Goal: Transaction & Acquisition: Subscribe to service/newsletter

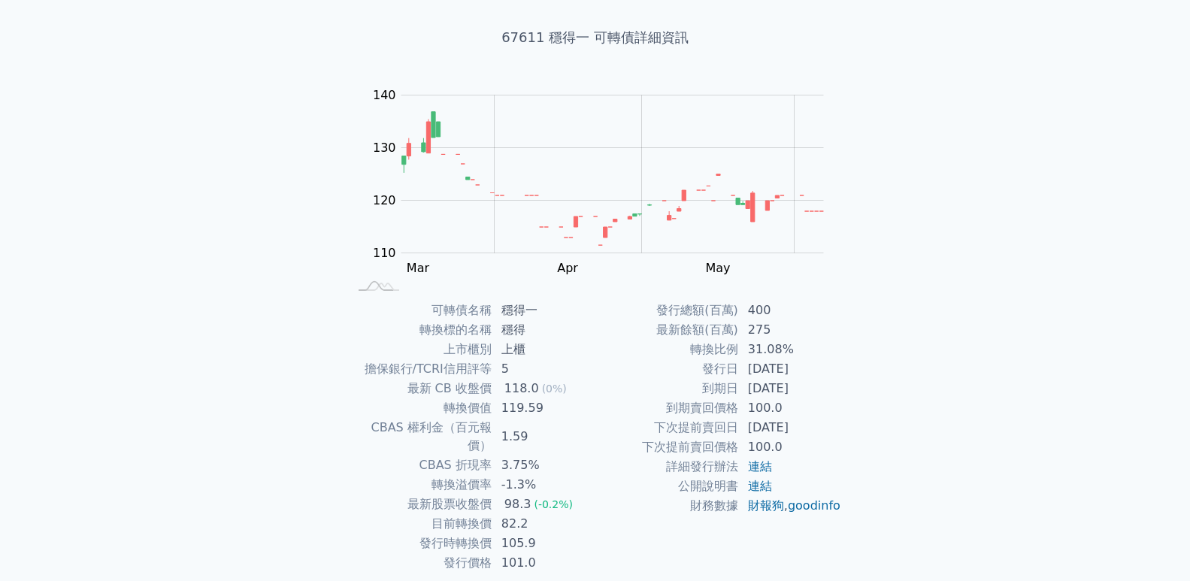
scroll to position [115, 0]
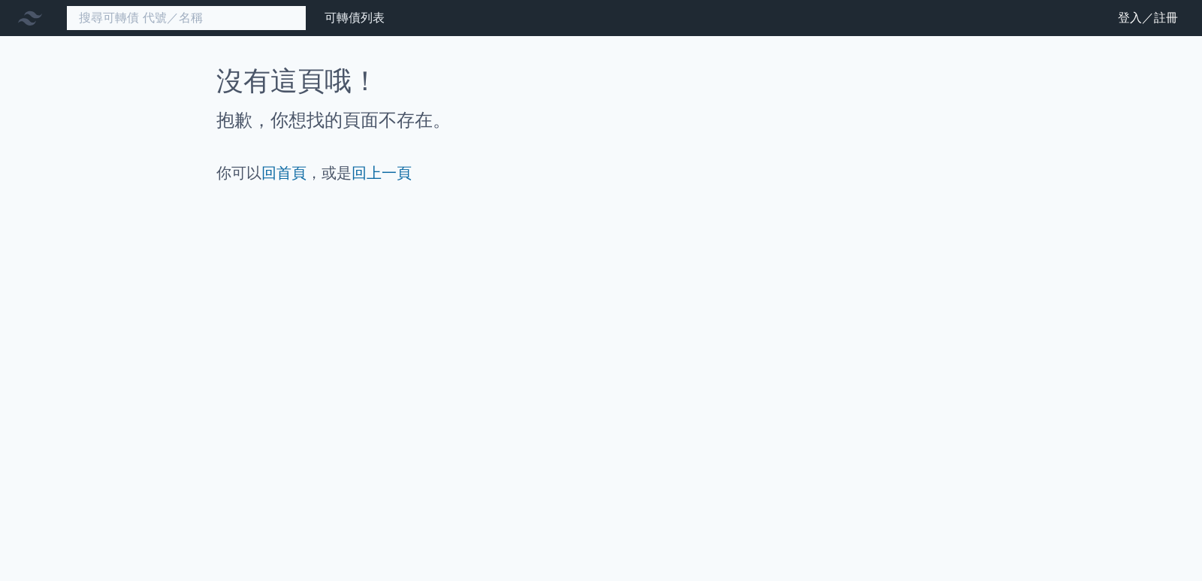
click at [268, 20] on input at bounding box center [186, 18] width 240 height 26
click at [384, 18] on link "可轉債列表" at bounding box center [355, 18] width 60 height 14
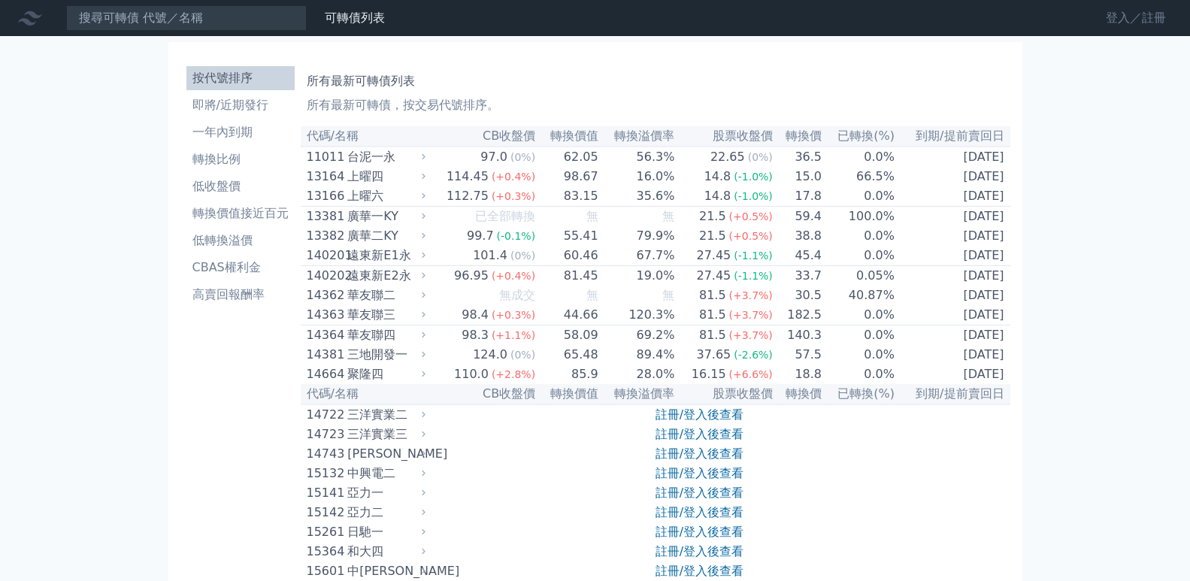
click at [1125, 17] on link "登入／註冊" at bounding box center [1135, 18] width 84 height 24
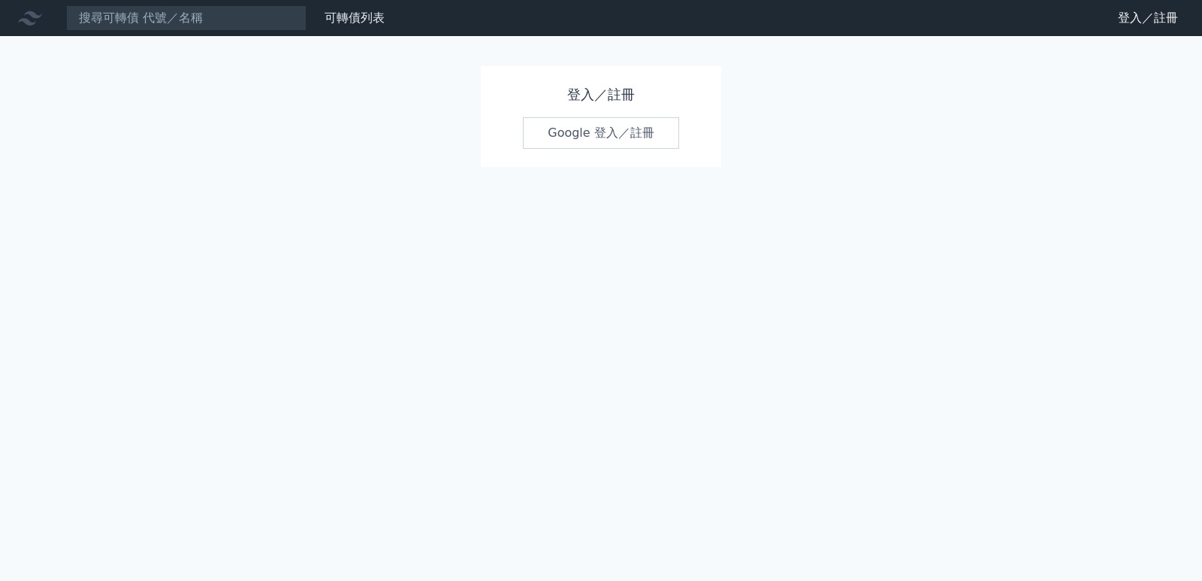
click at [589, 131] on link "Google 登入／註冊" at bounding box center [601, 133] width 156 height 32
click at [1122, 11] on link "登入／註冊" at bounding box center [1148, 18] width 84 height 24
click at [80, 19] on input at bounding box center [186, 18] width 240 height 26
click at [32, 28] on icon at bounding box center [30, 18] width 24 height 24
click at [32, 23] on icon at bounding box center [30, 18] width 24 height 24
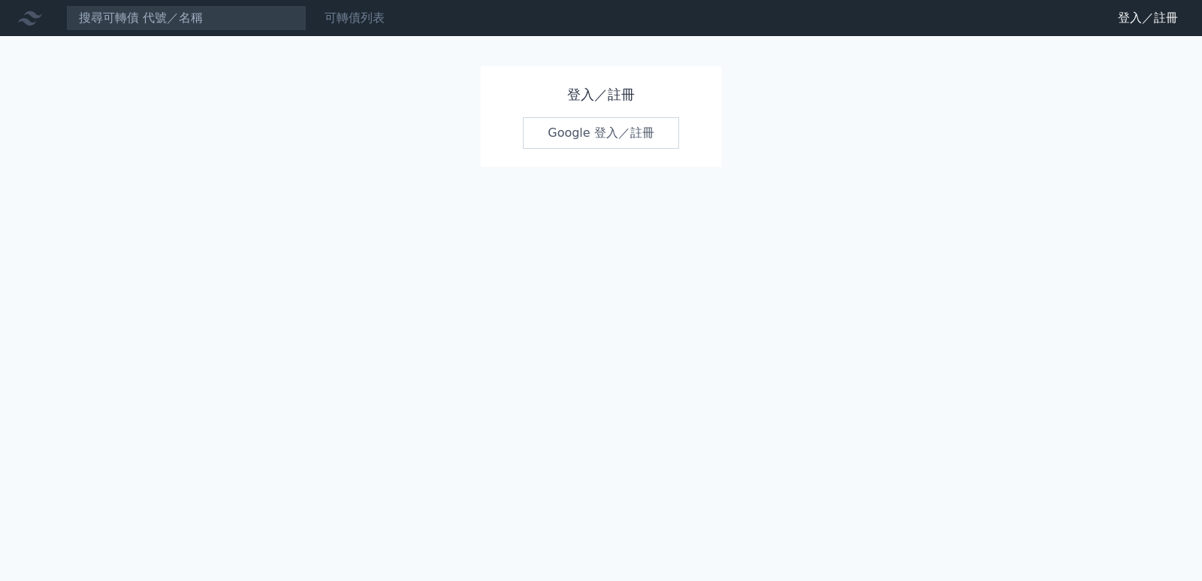
click at [337, 14] on link "可轉債列表" at bounding box center [355, 18] width 60 height 14
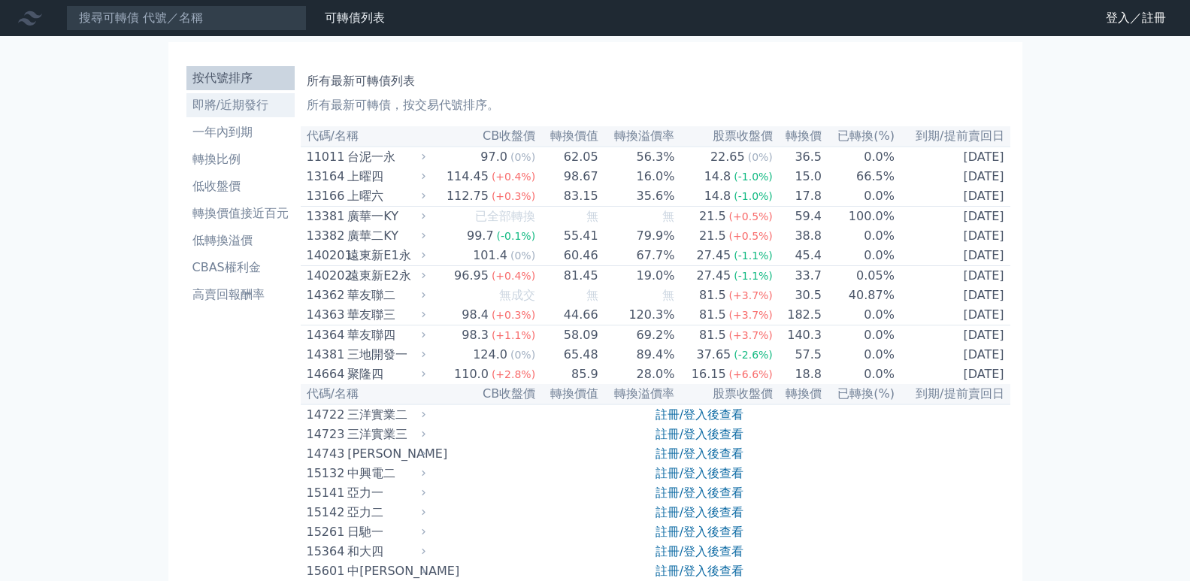
click at [249, 98] on li "即將/近期發行" at bounding box center [240, 105] width 108 height 18
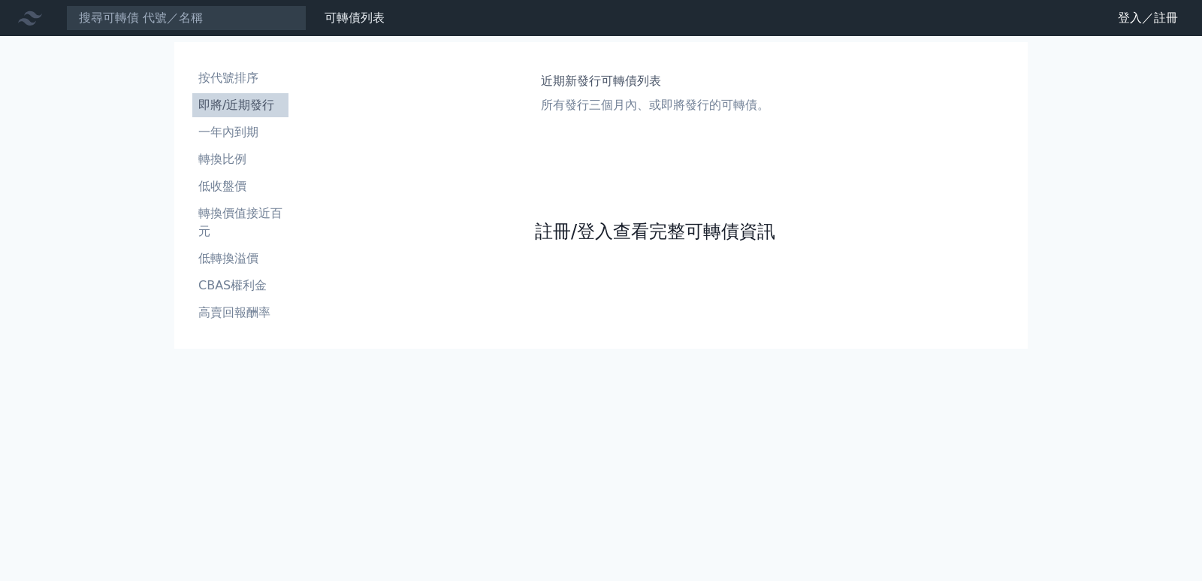
click at [697, 234] on link "註冊/登入查看完整可轉債資訊" at bounding box center [655, 231] width 240 height 24
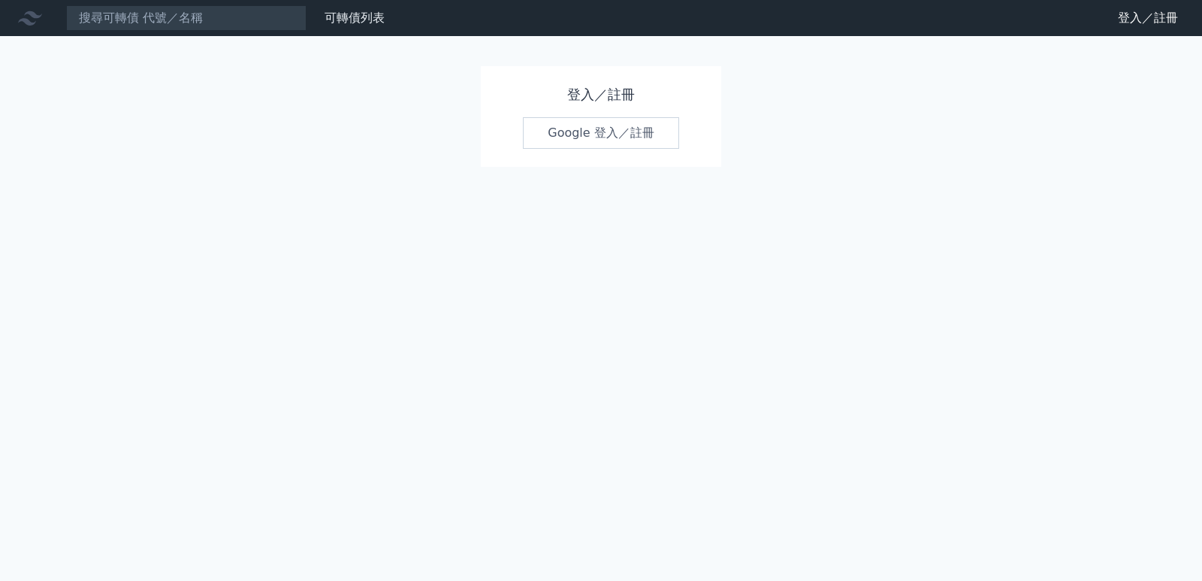
click at [612, 116] on div "登入／註冊 Google 登入／註冊" at bounding box center [601, 116] width 240 height 101
click at [611, 122] on link "Google 登入／註冊" at bounding box center [601, 133] width 156 height 32
